Goal: Task Accomplishment & Management: Manage account settings

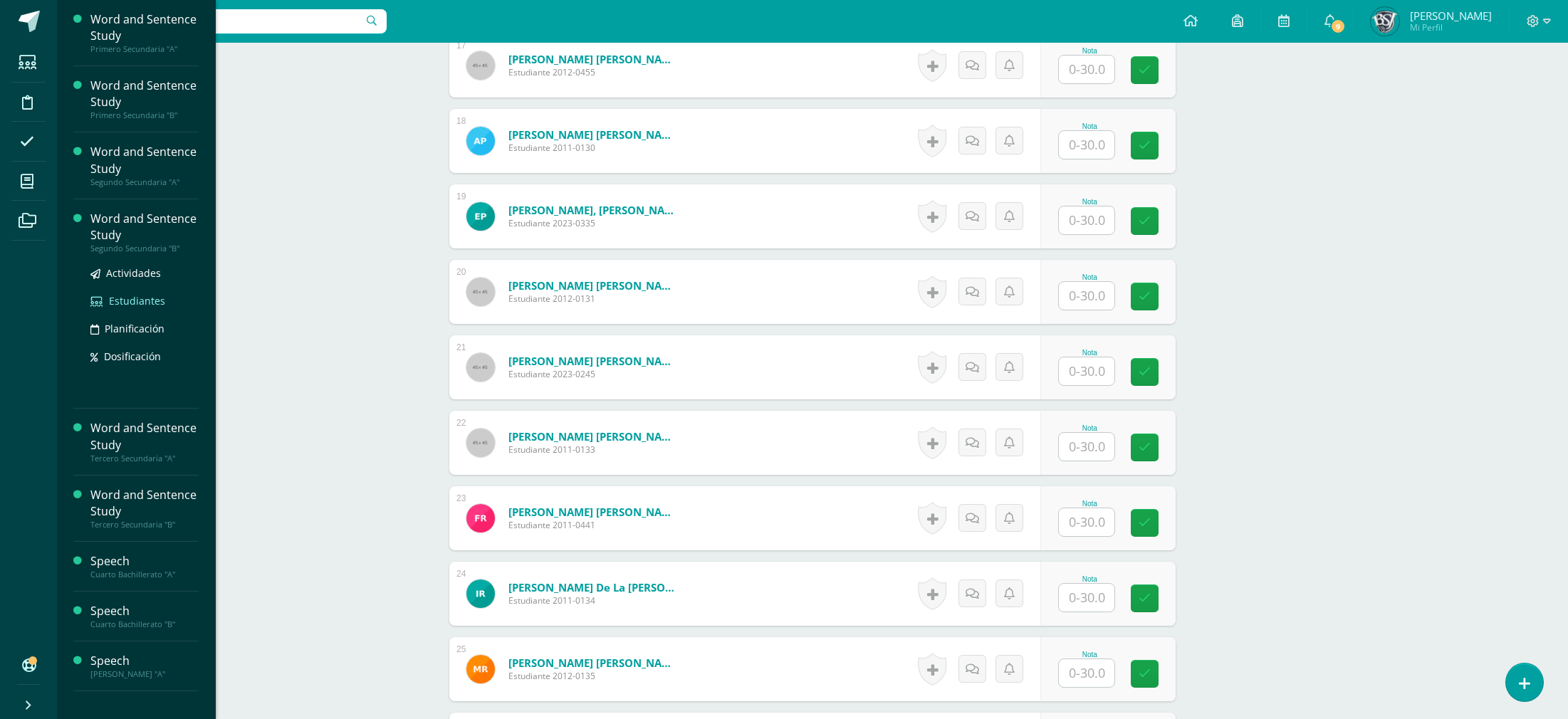
click at [148, 302] on span "Estudiantes" at bounding box center [136, 300] width 56 height 14
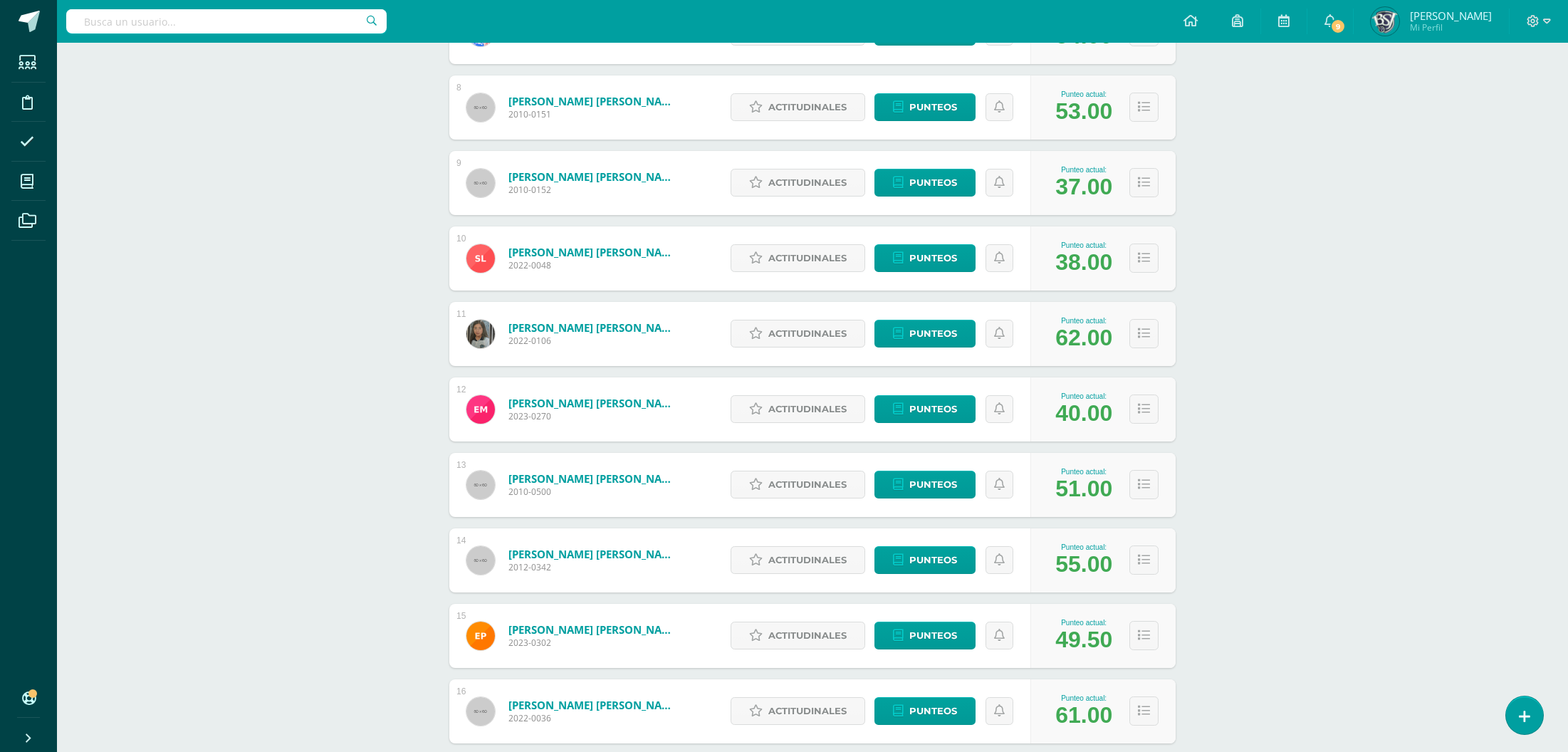
scroll to position [575, 0]
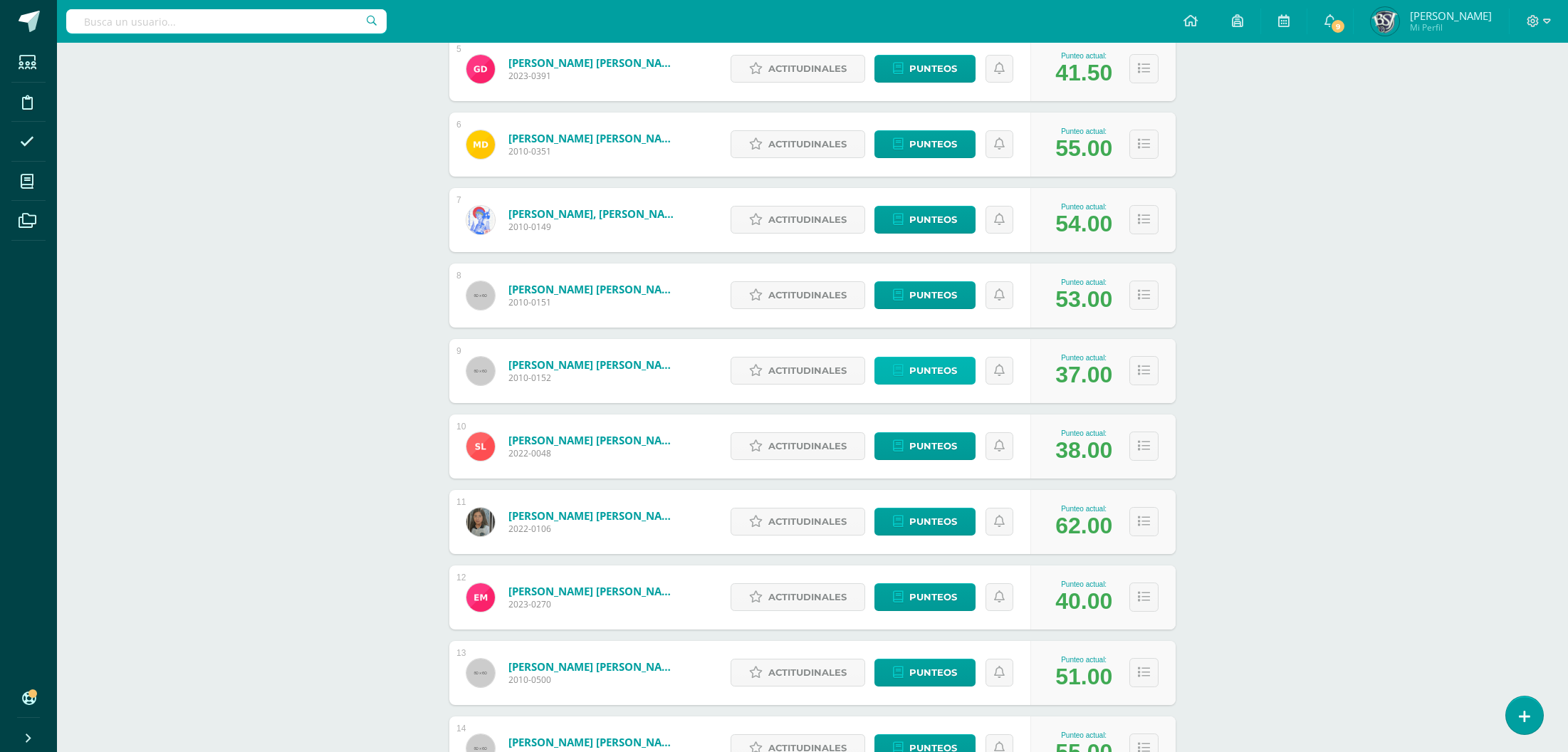
click at [952, 378] on span "Punteos" at bounding box center [933, 371] width 47 height 26
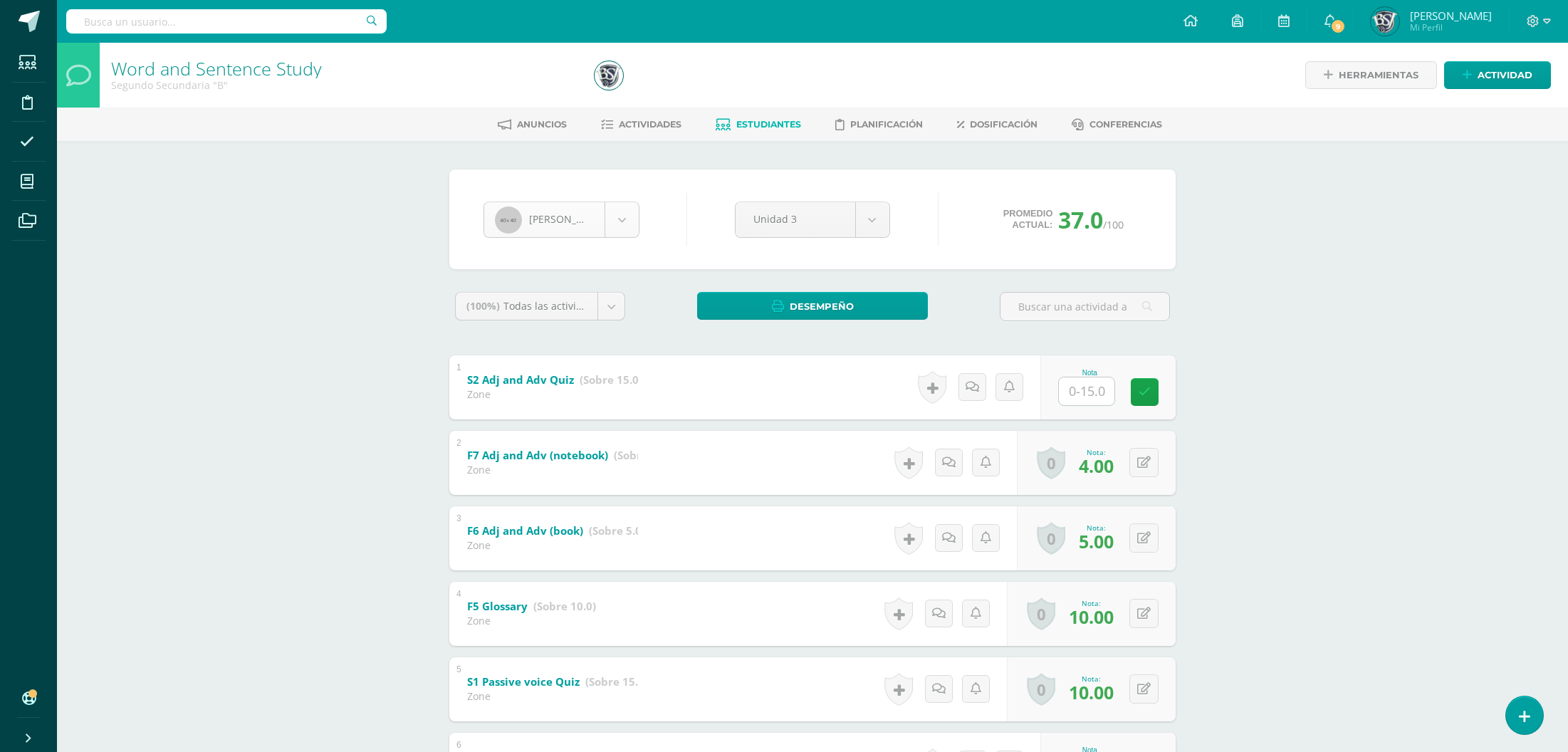
scroll to position [293, 0]
click at [571, 219] on body "Estudiantes Disciplina Asistencia Mis cursos Archivos Soporte Centro de ayuda Ú…" at bounding box center [784, 558] width 1568 height 1118
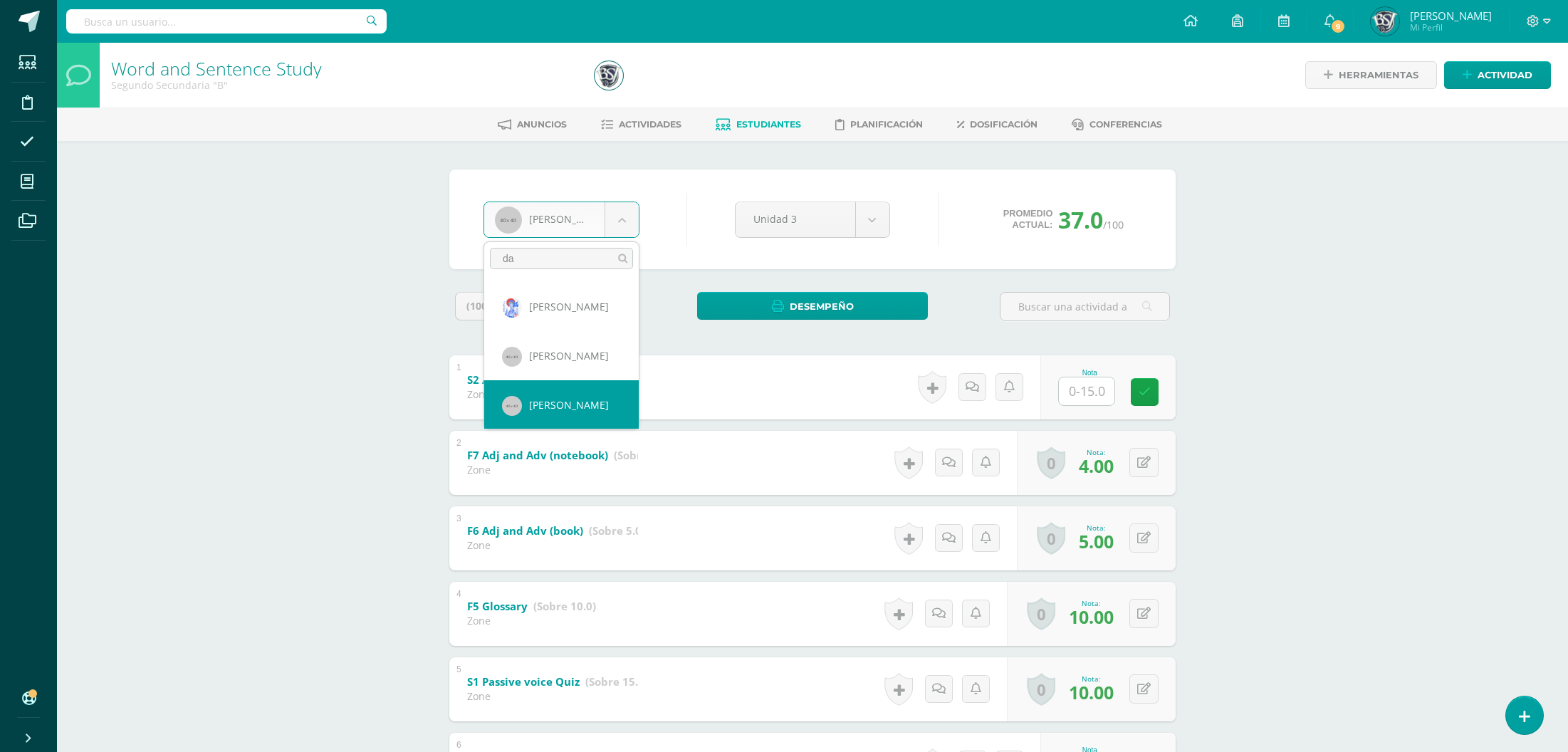
scroll to position [0, 0]
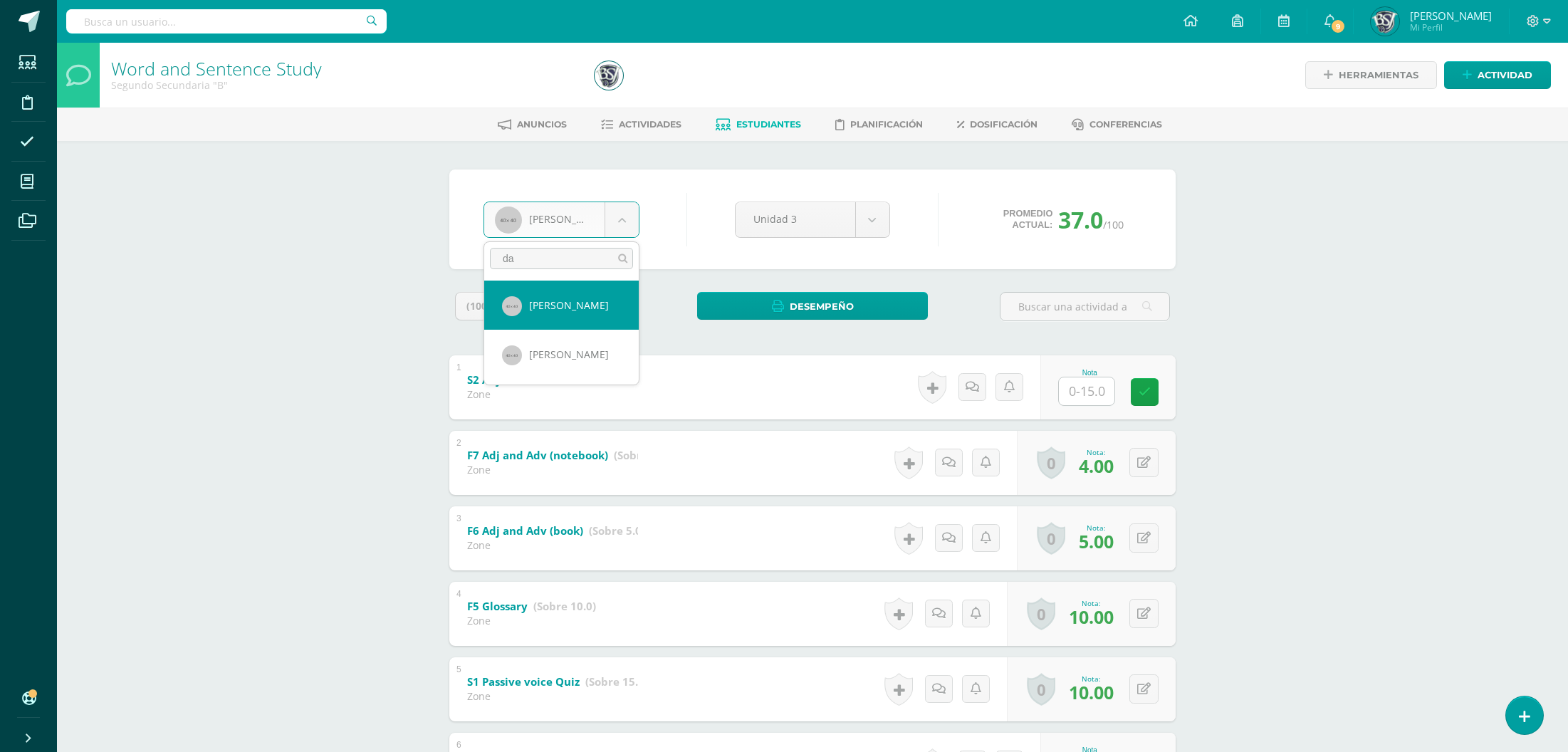
type input "da"
select select "676"
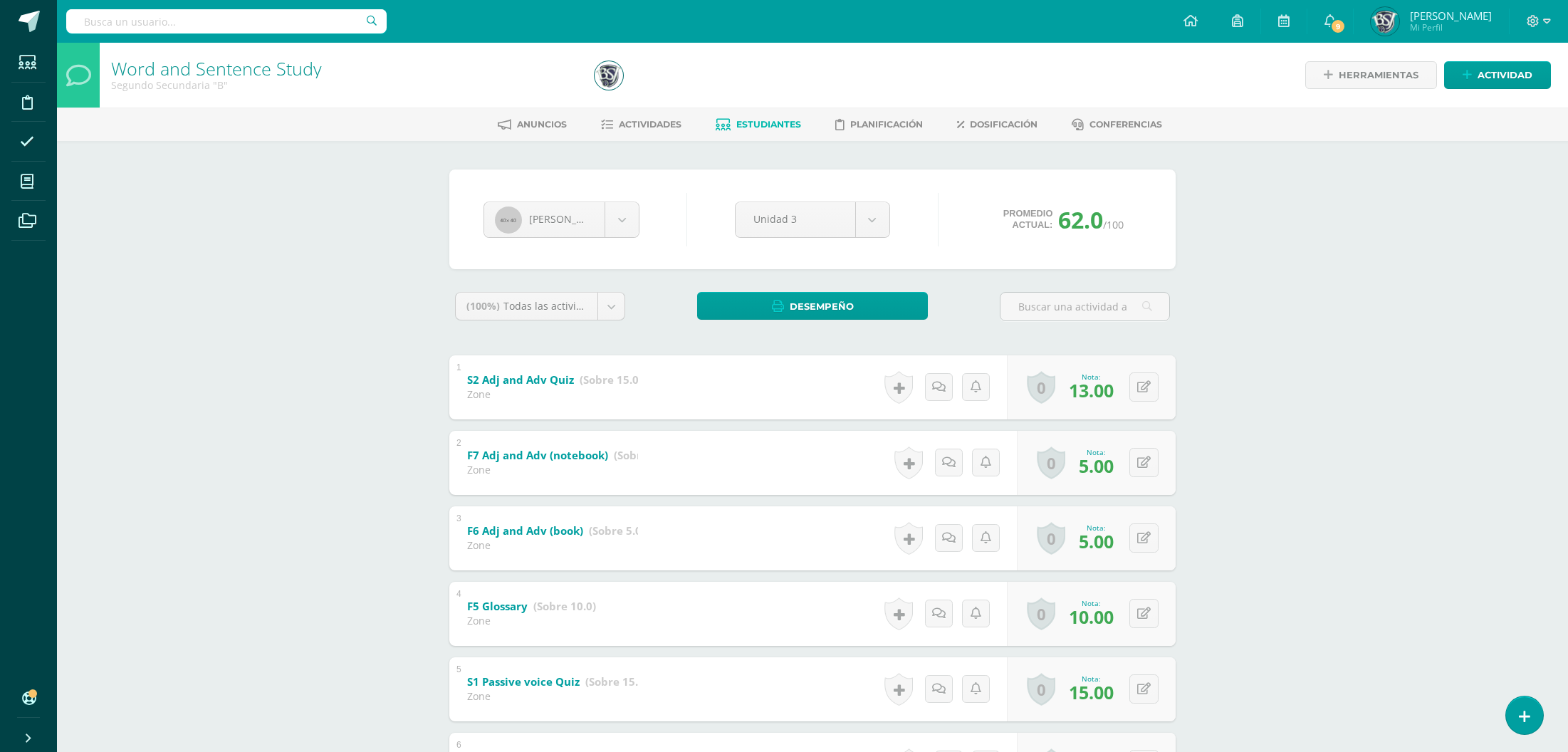
click at [618, 240] on div "Daniela Cardona Carlos Ajú Mariajose Barillas Daniela Cardona Brianna Cifuentes…" at bounding box center [813, 219] width 670 height 54
click at [587, 213] on body "Estudiantes Disciplina Asistencia Mis cursos Archivos Soporte Centro de ayuda Ú…" at bounding box center [784, 558] width 1568 height 1118
type input "frank"
click at [925, 360] on body "Estudiantes Disciplina Asistencia Mis cursos Archivos Soporte Centro de ayuda Ú…" at bounding box center [784, 558] width 1568 height 1118
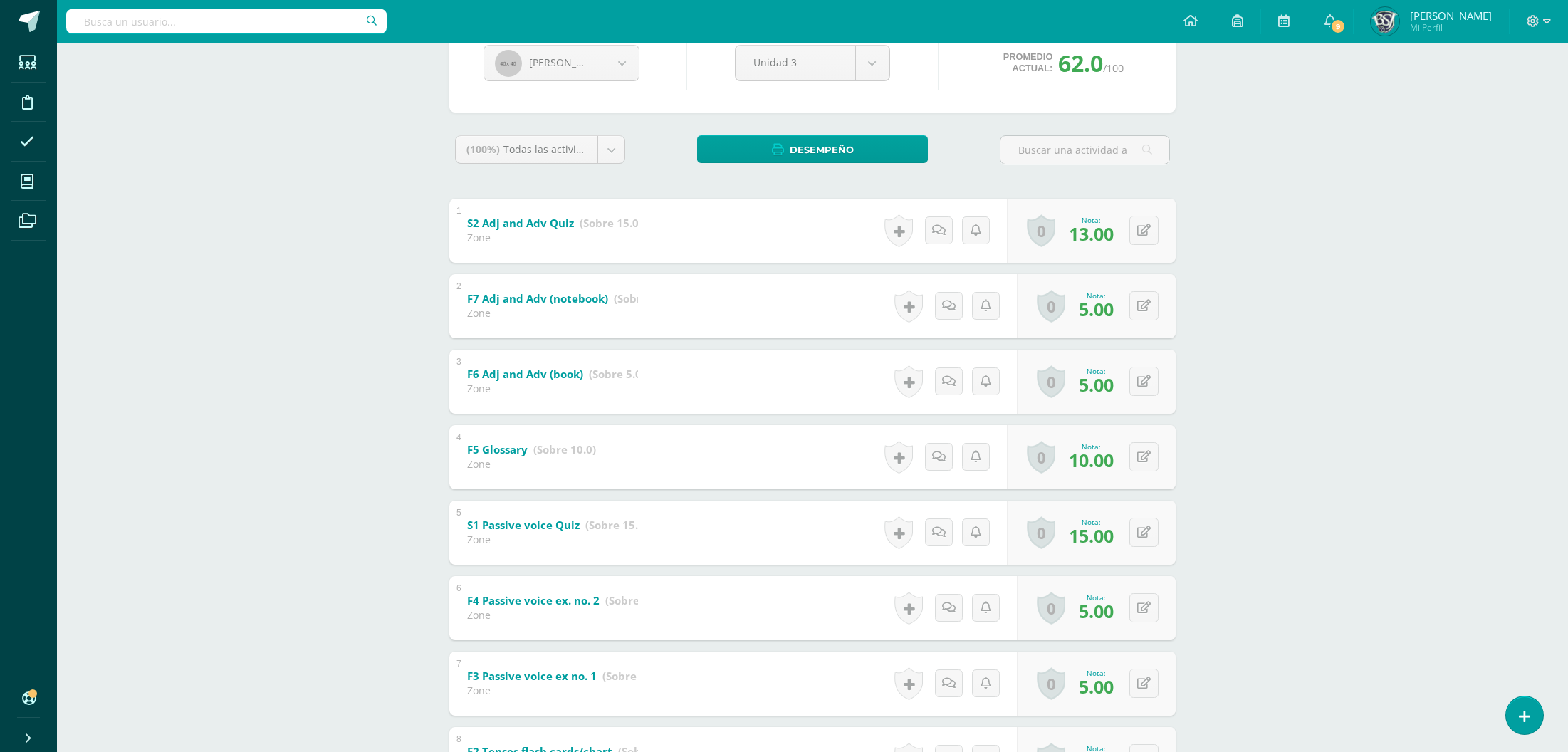
scroll to position [127, 0]
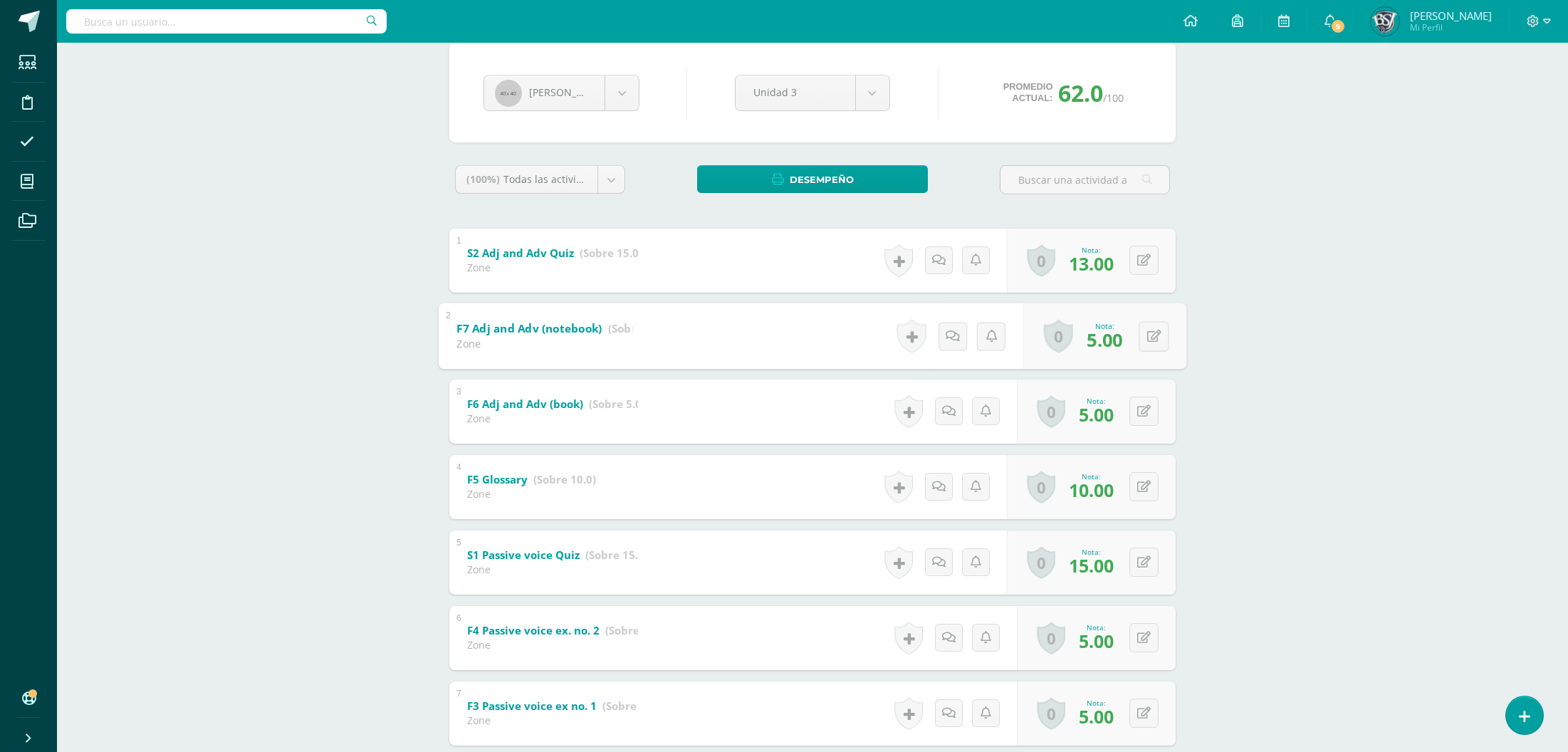
click at [1062, 324] on link "0" at bounding box center [1058, 336] width 29 height 33
click at [1267, 273] on div "Word and Sentence Study Segundo Secundaria "B" Herramientas Detalle de asistenc…" at bounding box center [813, 453] width 1511 height 1075
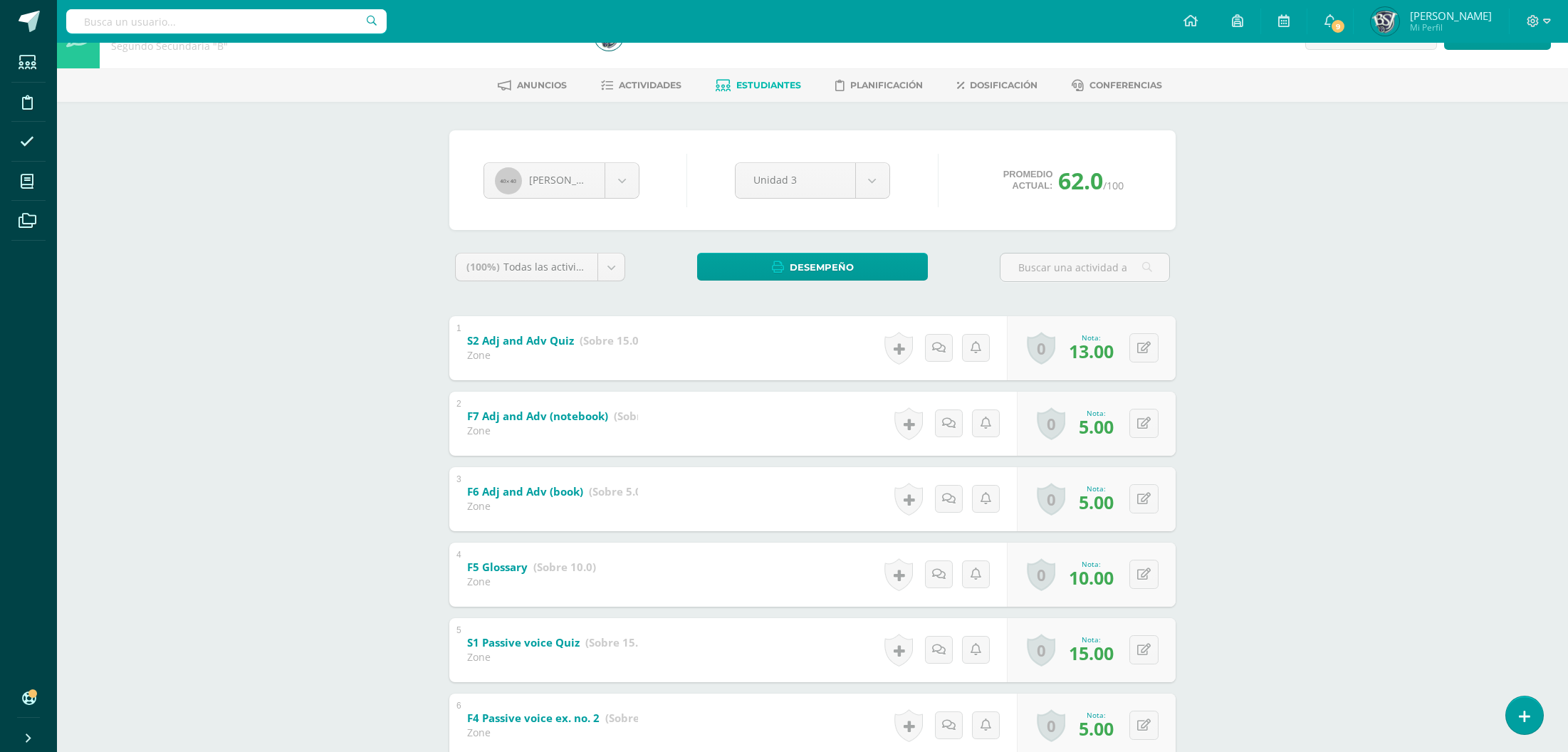
scroll to position [0, 0]
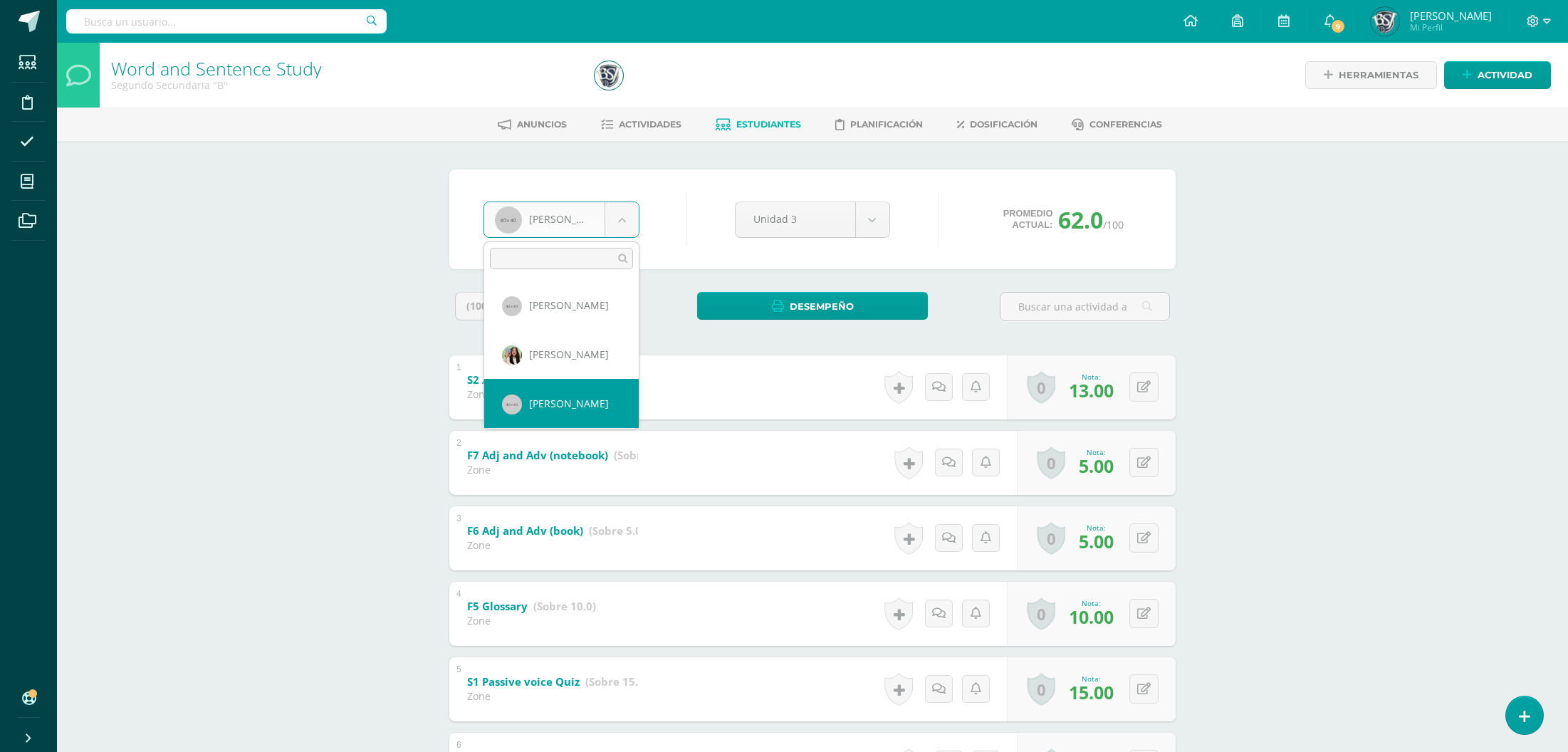
click at [588, 211] on body "Estudiantes Disciplina Asistencia Mis cursos Archivos Soporte Centro de ayuda Ú…" at bounding box center [784, 558] width 1568 height 1118
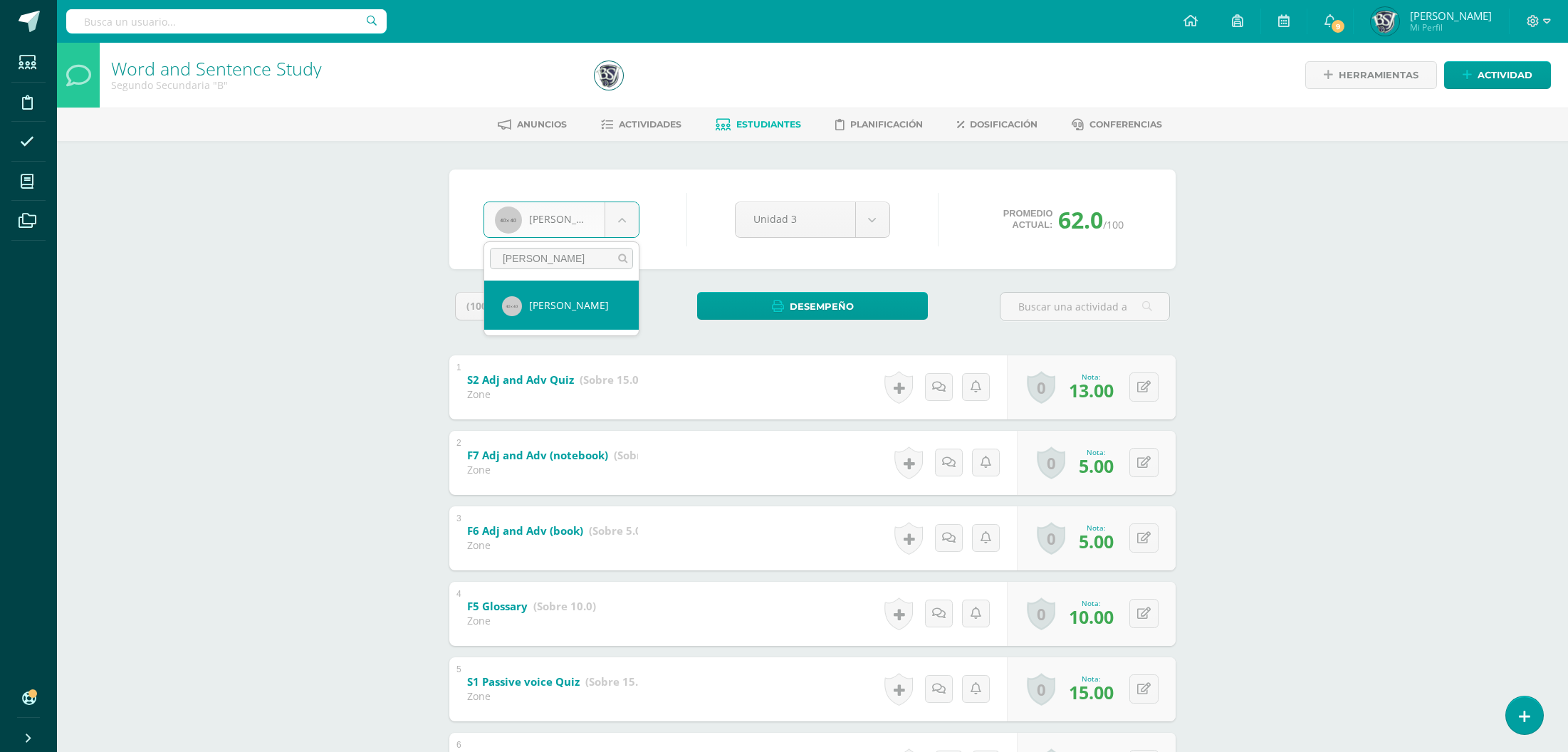
type input "frank"
select select "680"
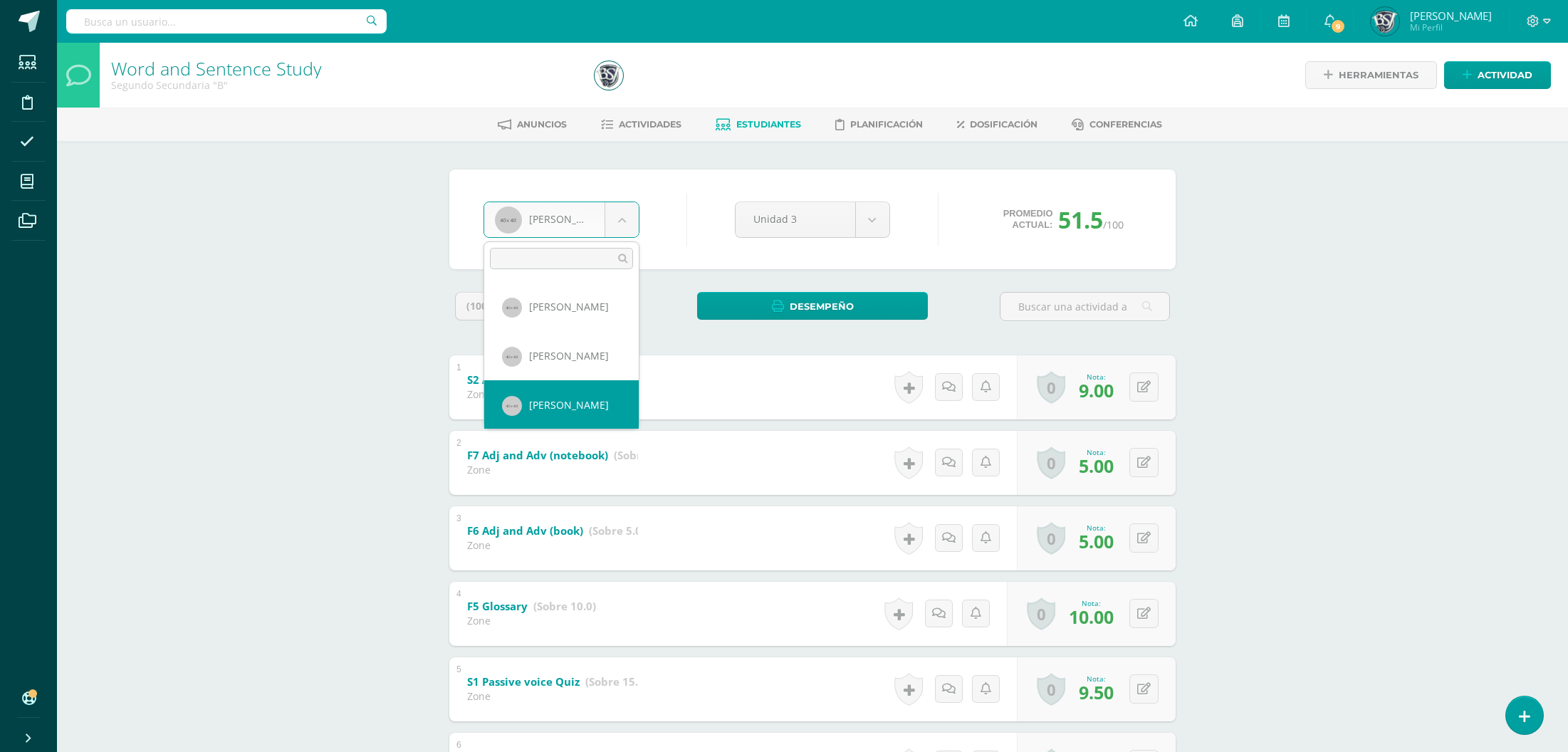
click at [561, 232] on body "Estudiantes Disciplina Asistencia Mis cursos Archivos Soporte Centro de ayuda Ú…" at bounding box center [784, 558] width 1568 height 1118
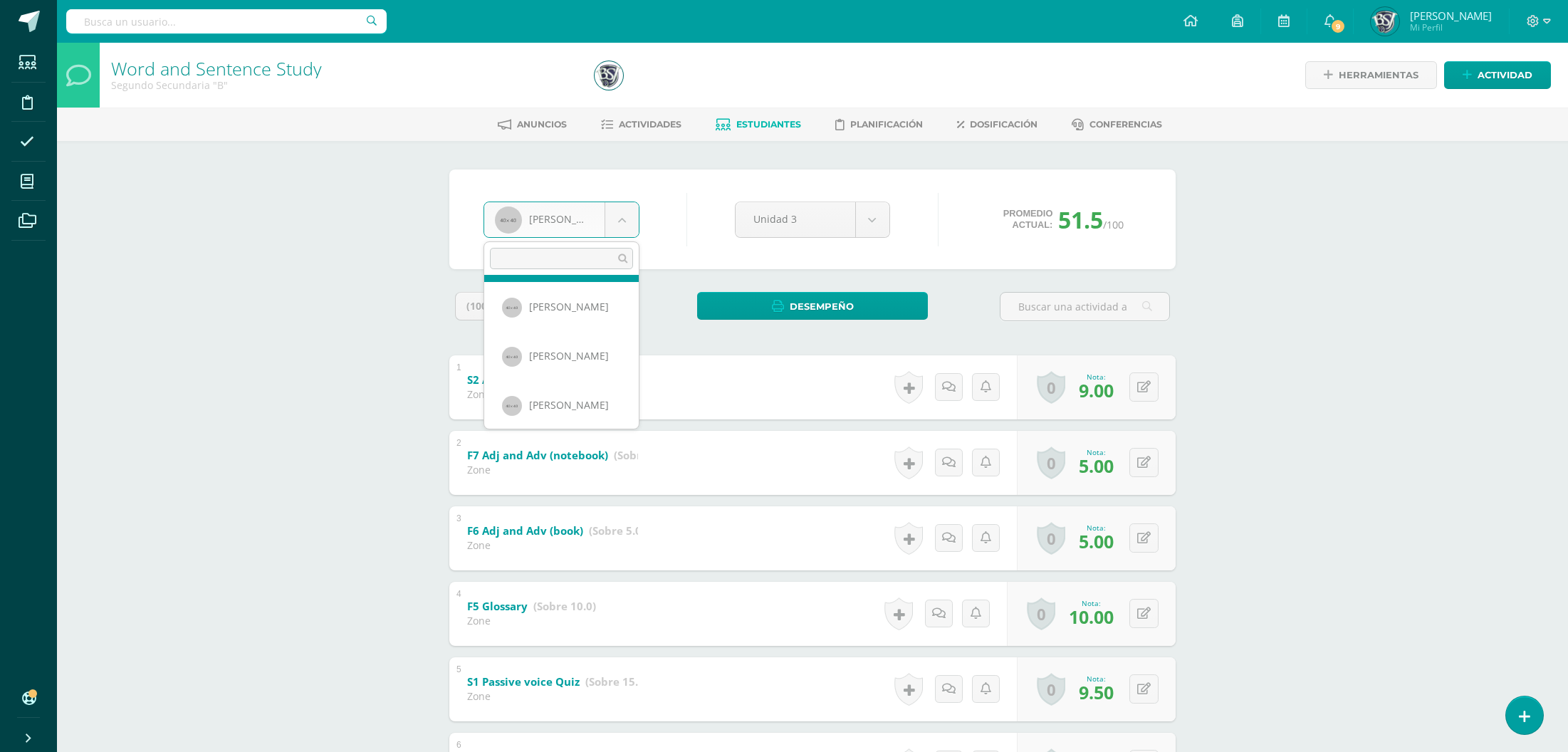
scroll to position [840, 0]
select select "660"
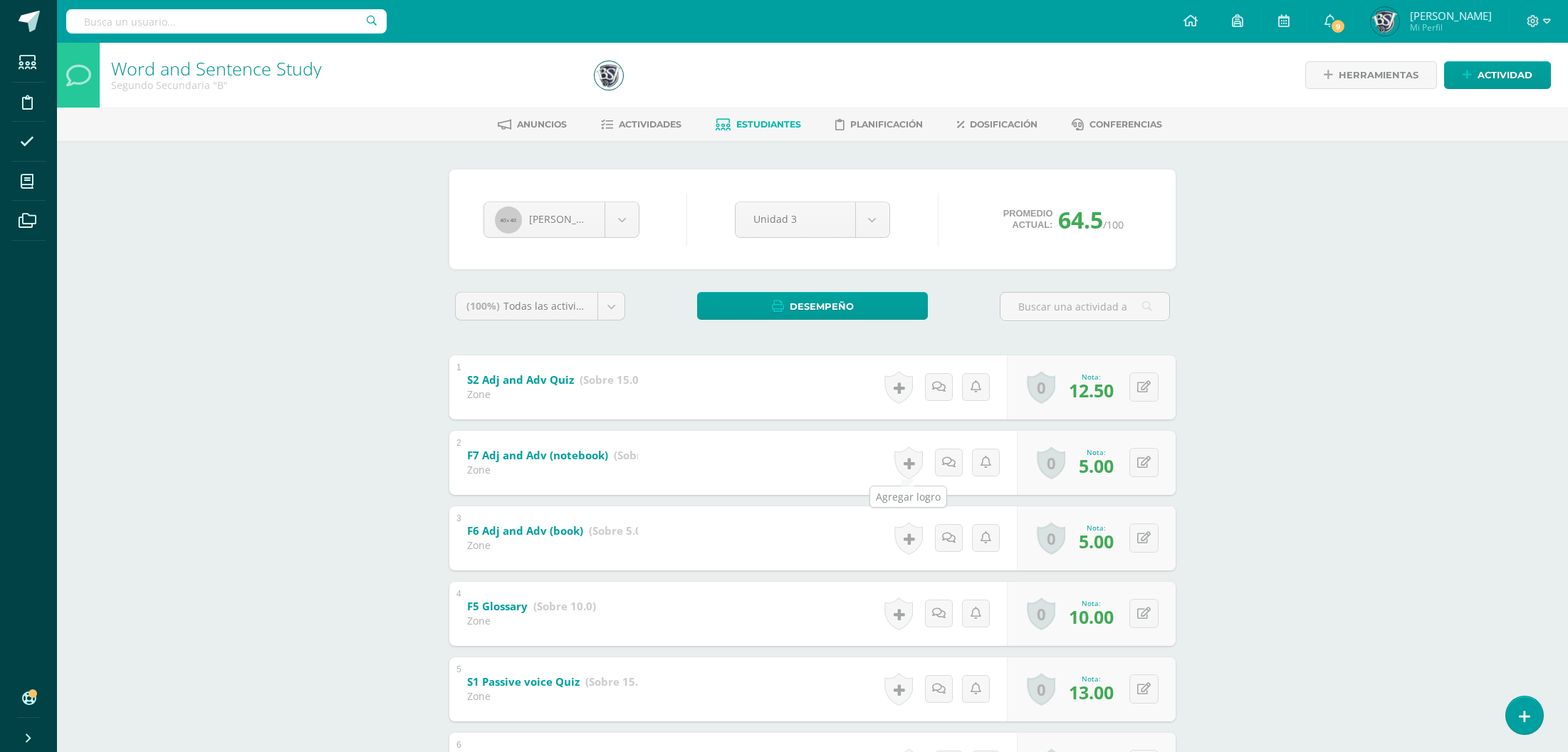
click at [900, 454] on link at bounding box center [908, 463] width 29 height 33
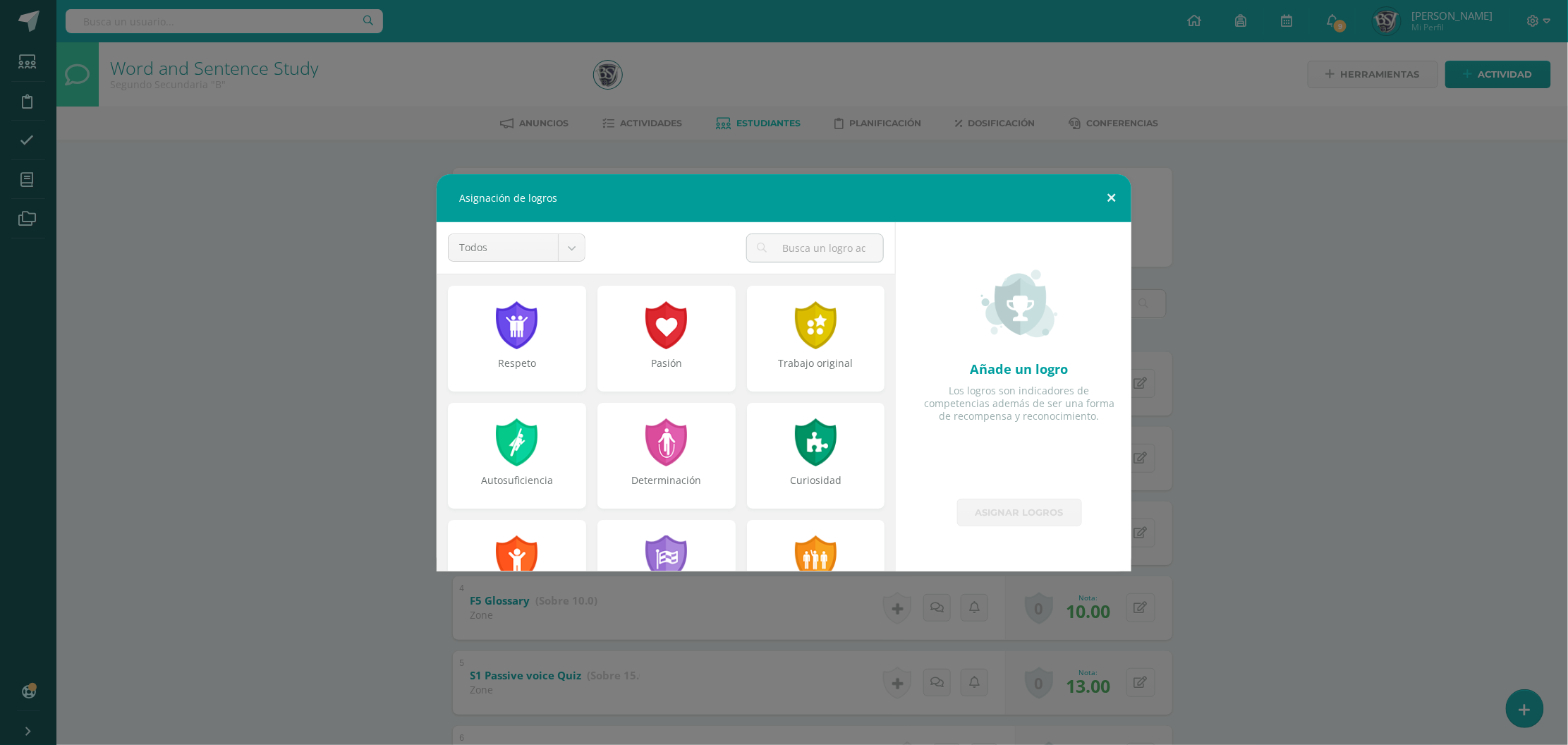
click at [1111, 197] on button at bounding box center [1112, 197] width 40 height 48
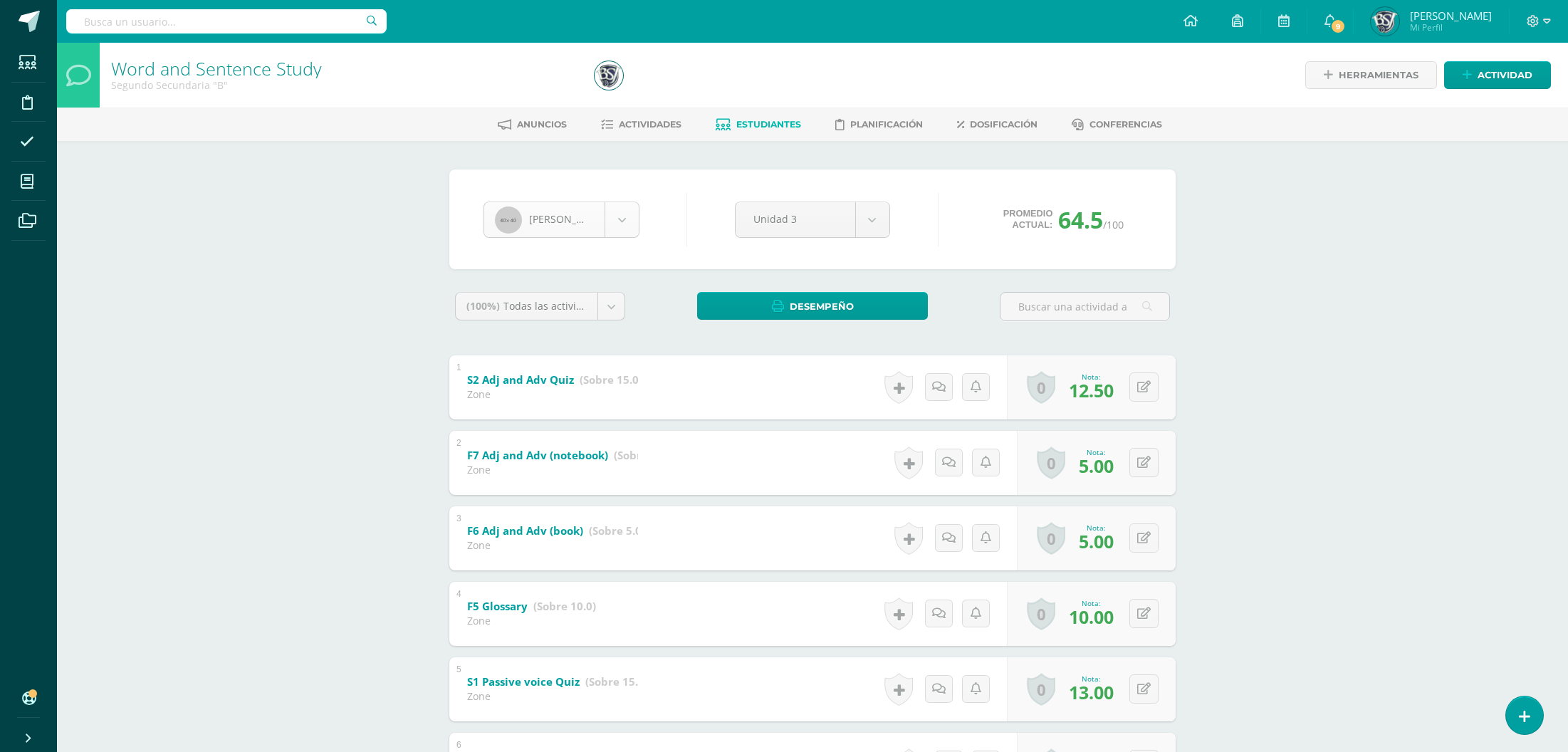
scroll to position [736, 0]
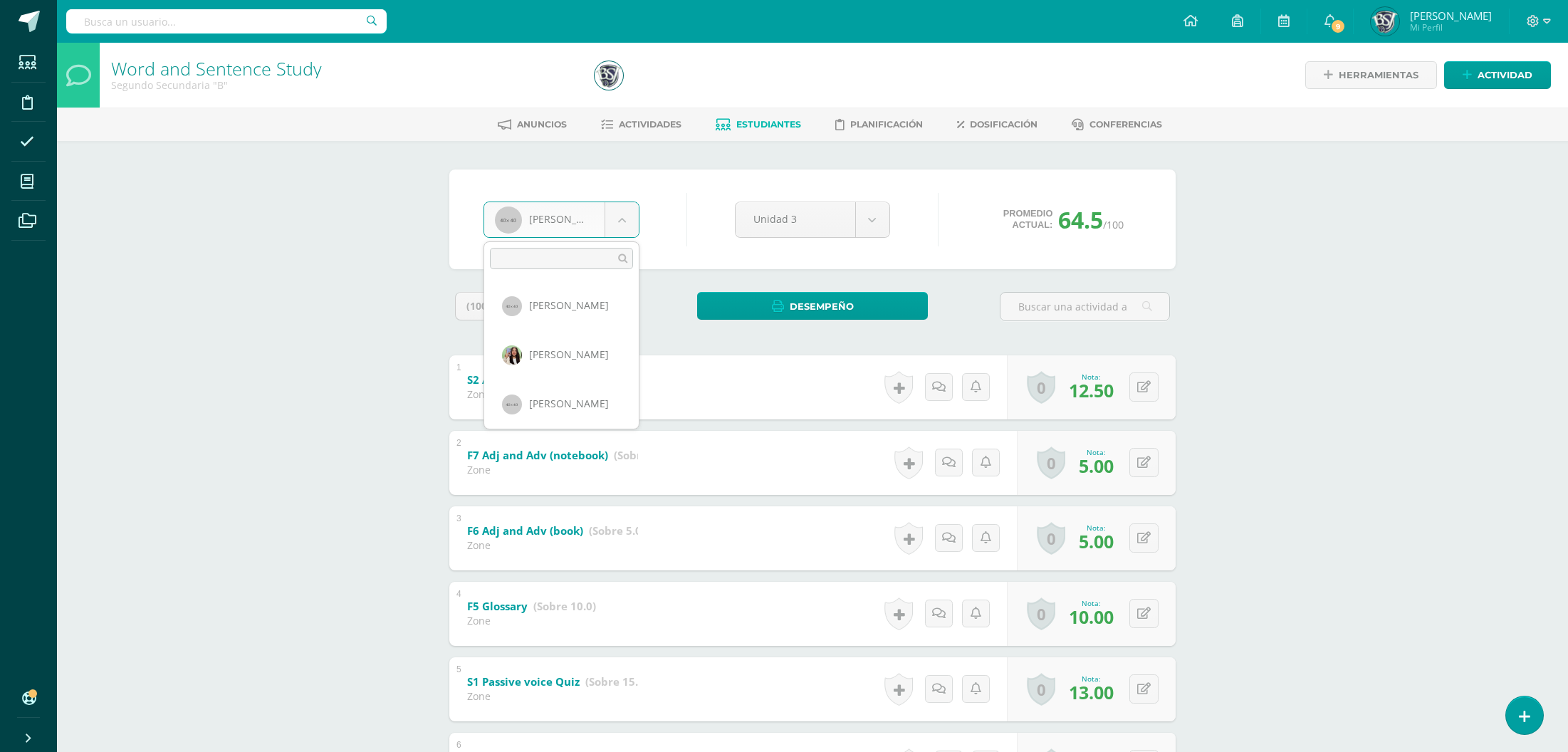
click at [598, 220] on body "Estudiantes Disciplina Asistencia Mis cursos Archivos Soporte Centro de ayuda Ú…" at bounding box center [784, 558] width 1568 height 1118
select select "1093"
click at [604, 217] on body "Estudiantes Disciplina Asistencia Mis cursos Archivos Soporte Centro de ayuda Ú…" at bounding box center [784, 558] width 1568 height 1118
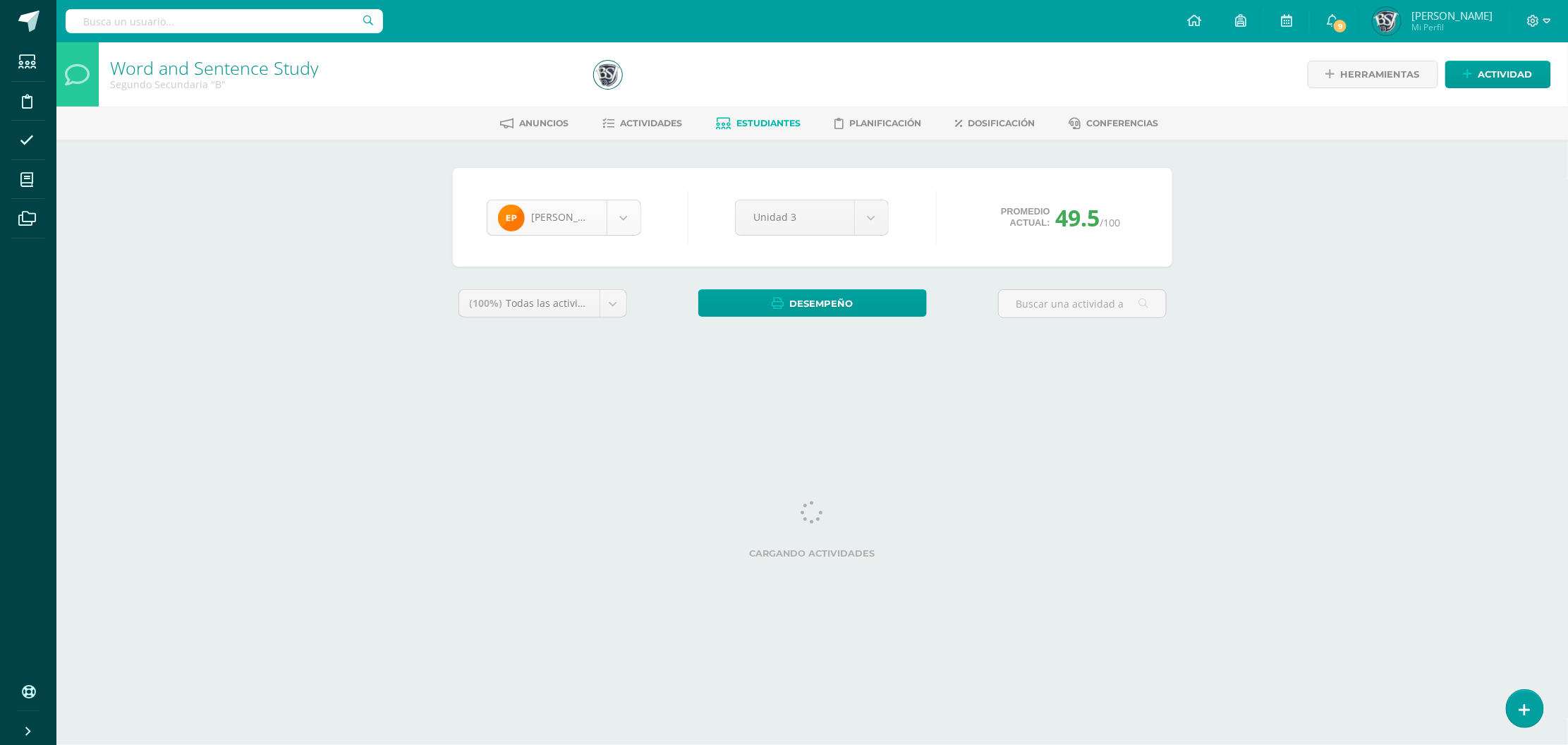
scroll to position [582, 0]
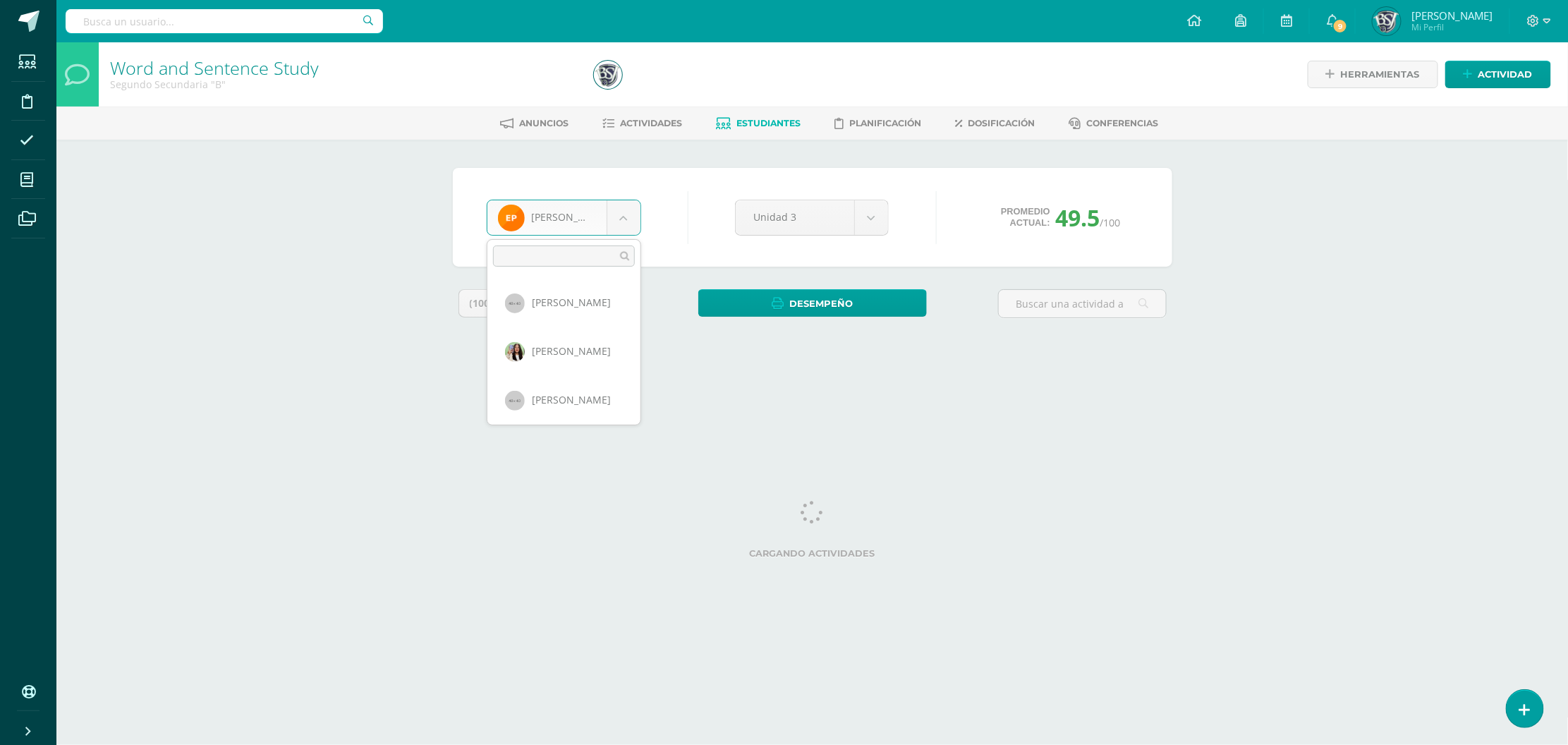
click at [612, 223] on body "Estudiantes Disciplina Asistencia Mis cursos Archivos Soporte Centro de ayuda Ú…" at bounding box center [784, 190] width 1568 height 380
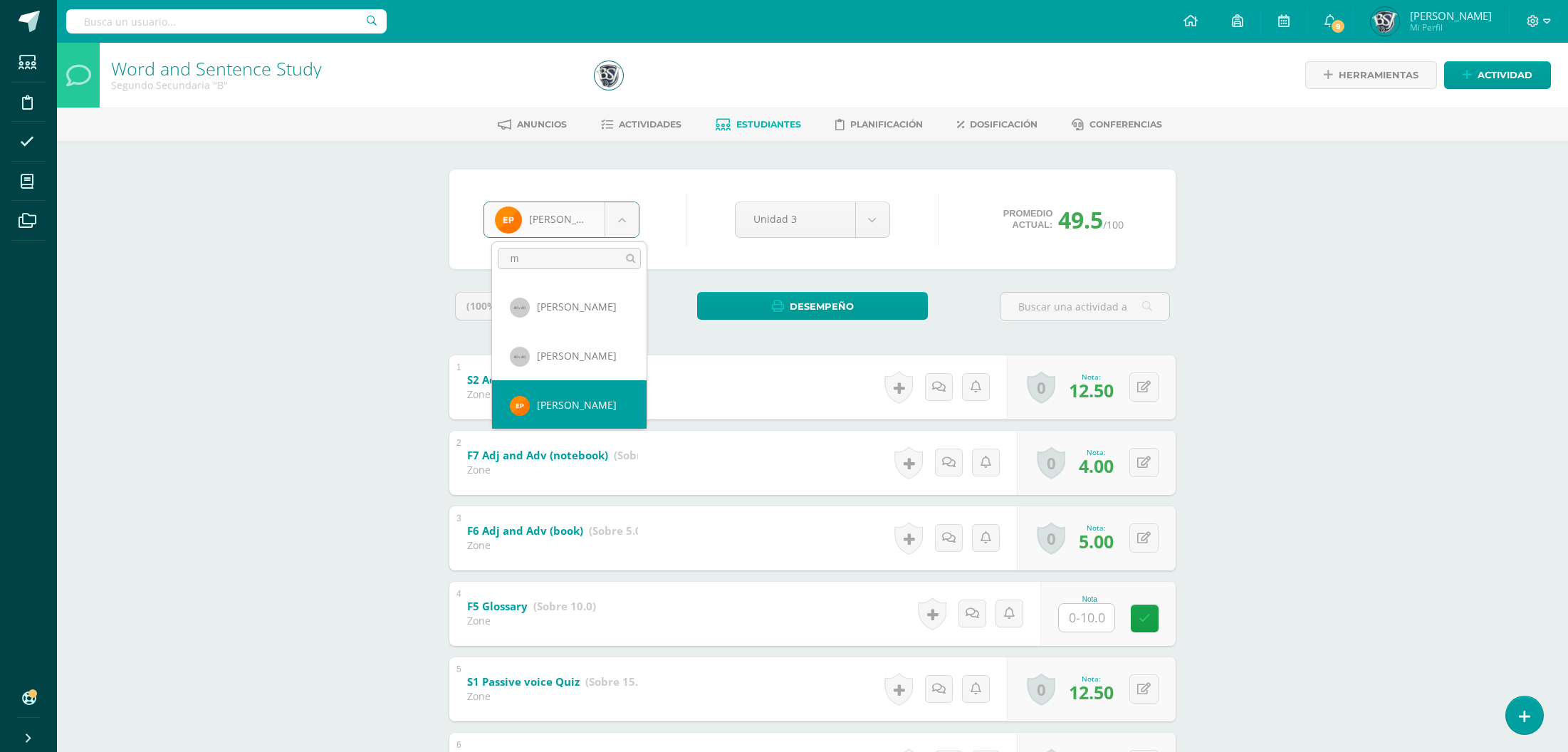
scroll to position [0, 0]
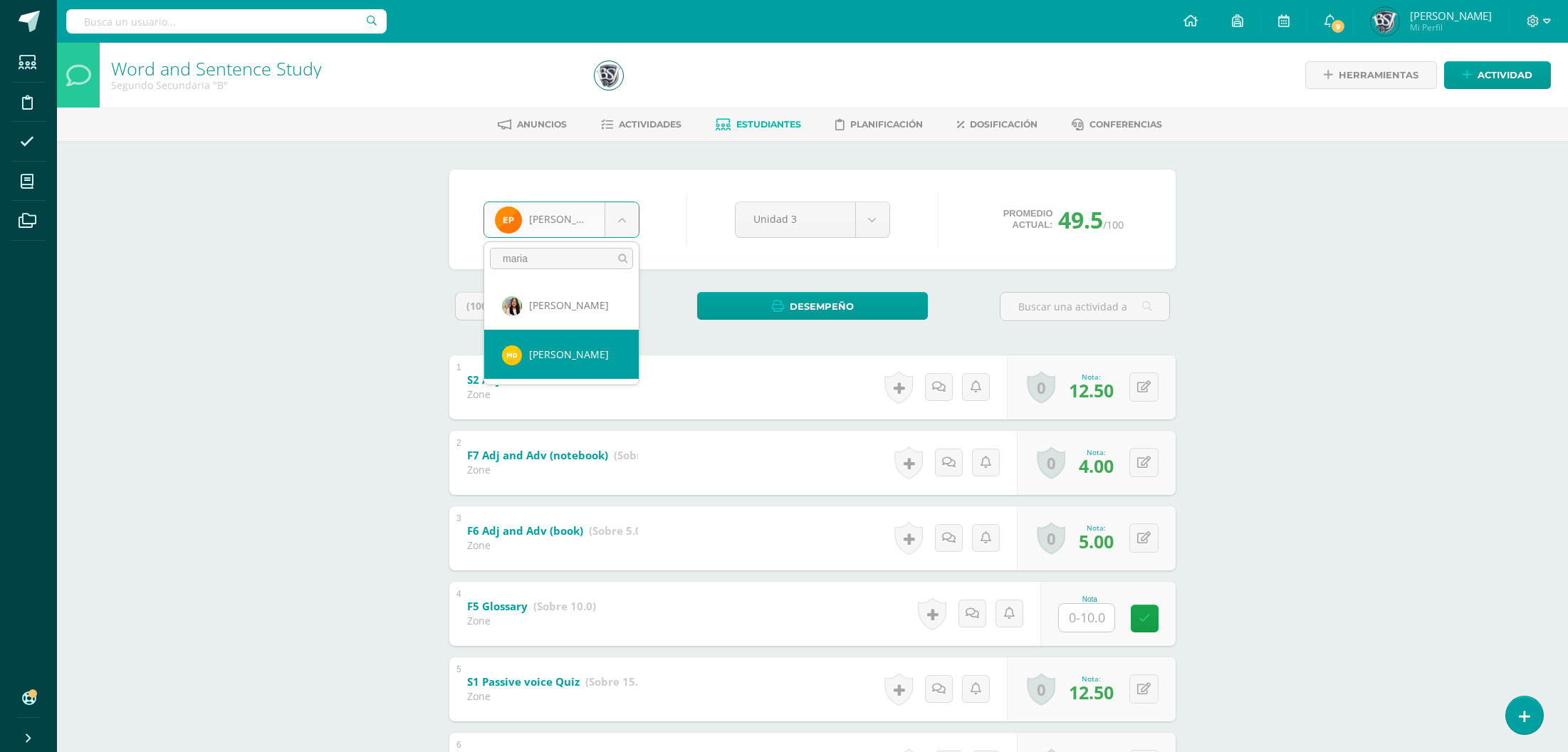
type input "maria"
select select "1097"
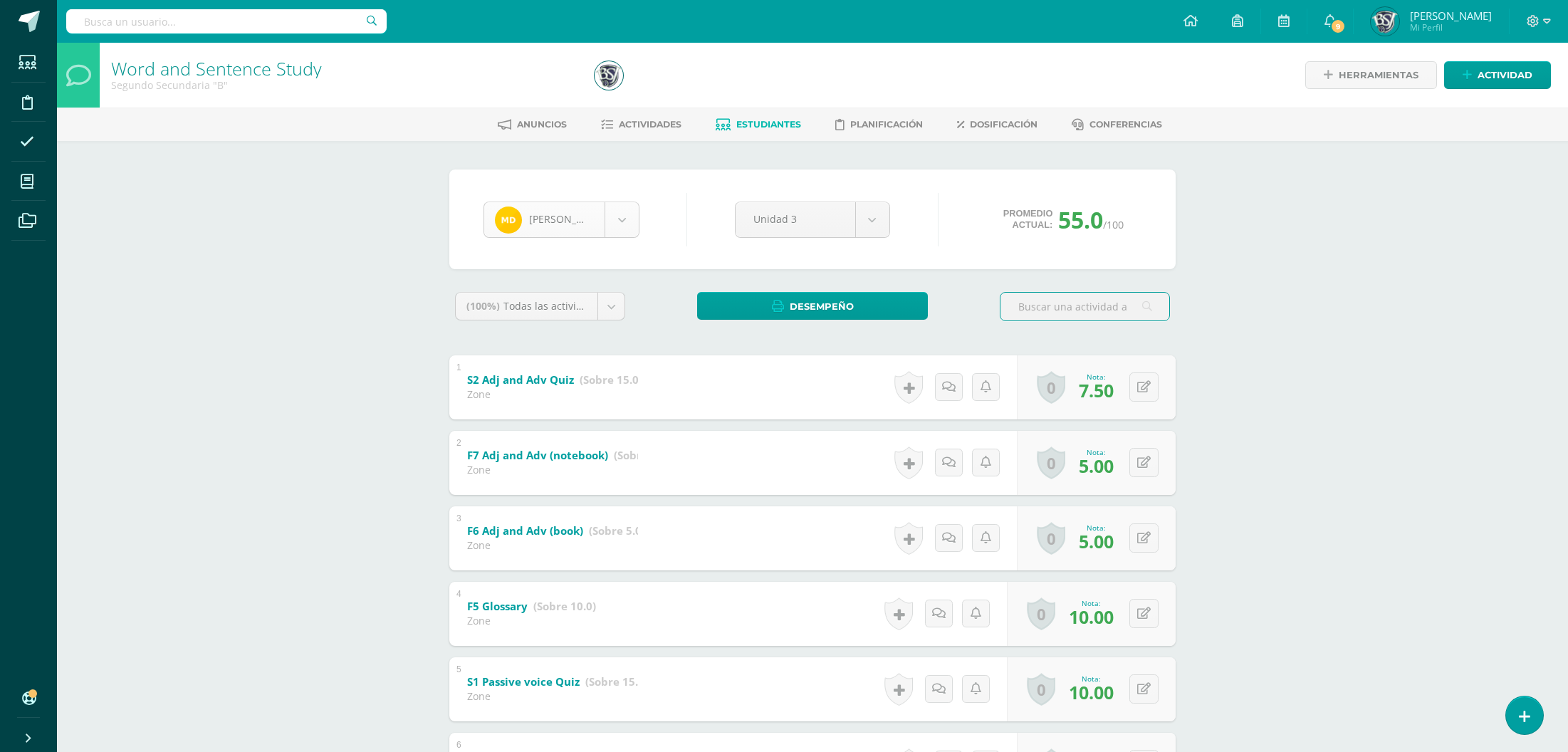
click at [523, 237] on body "Estudiantes Disciplina Asistencia Mis cursos Archivos Soporte Centro de ayuda Ú…" at bounding box center [784, 558] width 1568 height 1118
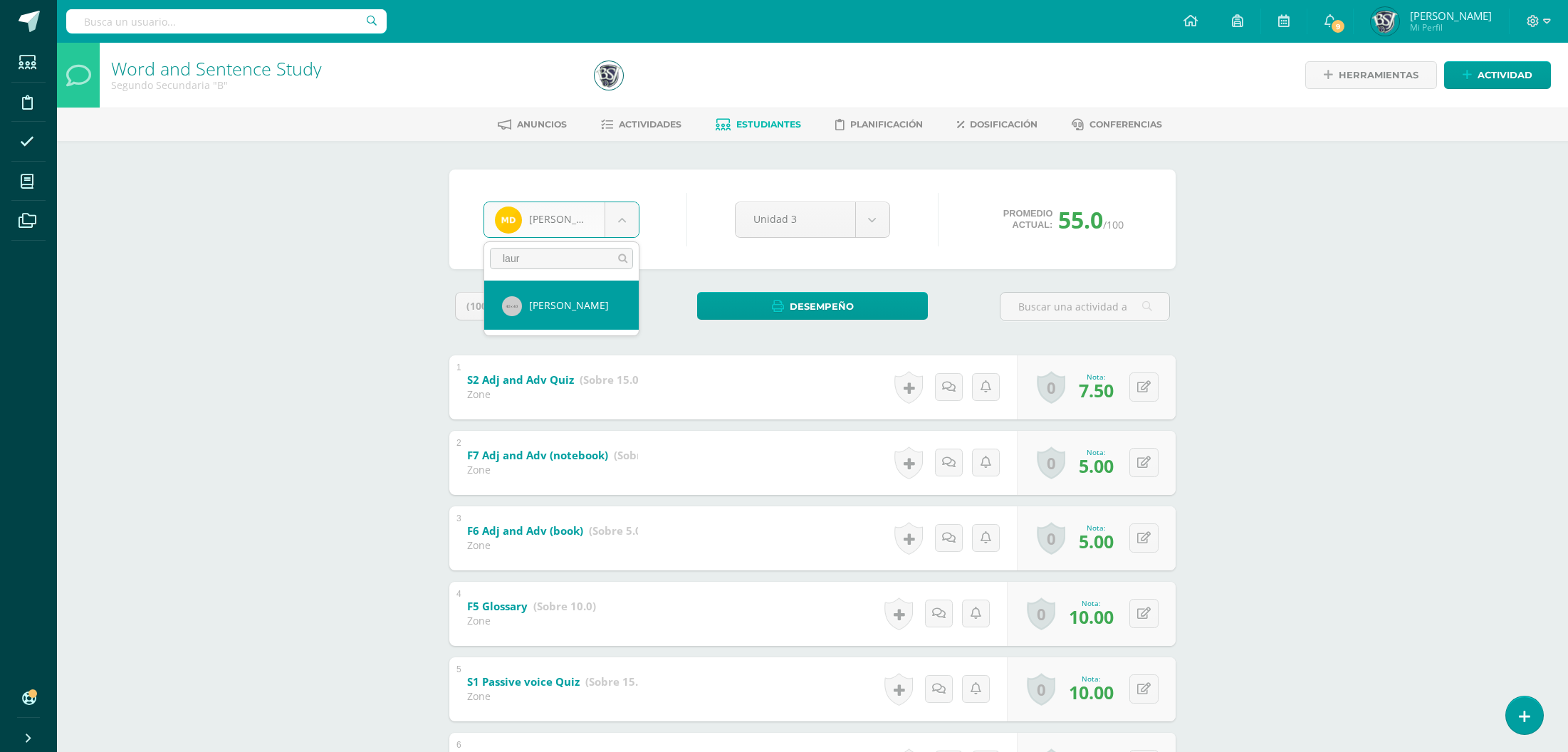
type input "[PERSON_NAME]"
select select "647"
